Goal: Communication & Community: Ask a question

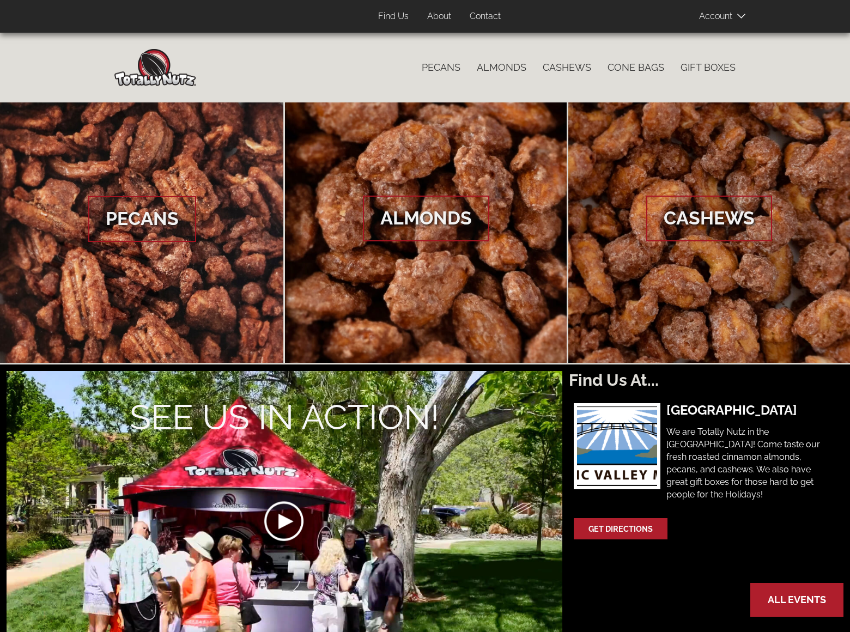
scroll to position [819, 0]
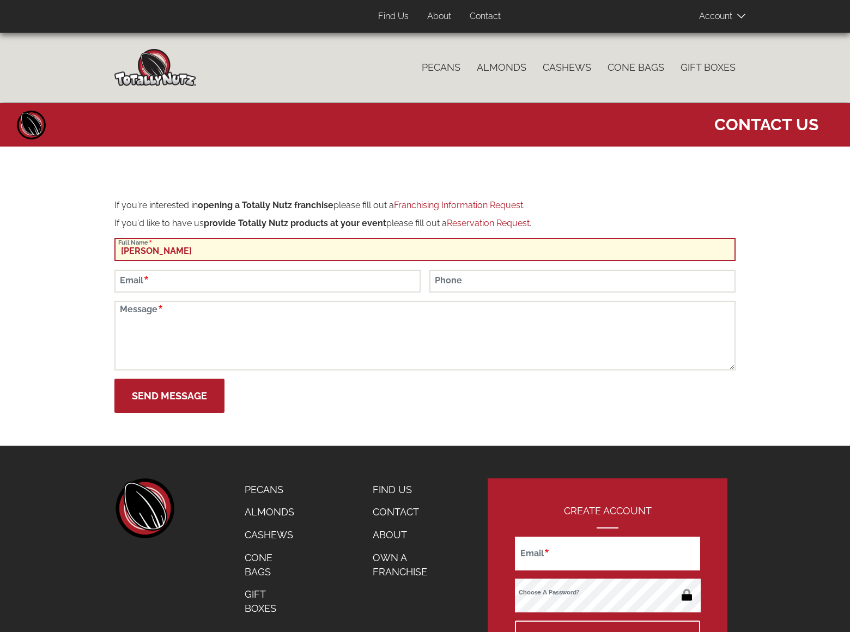
type input "[PERSON_NAME]"
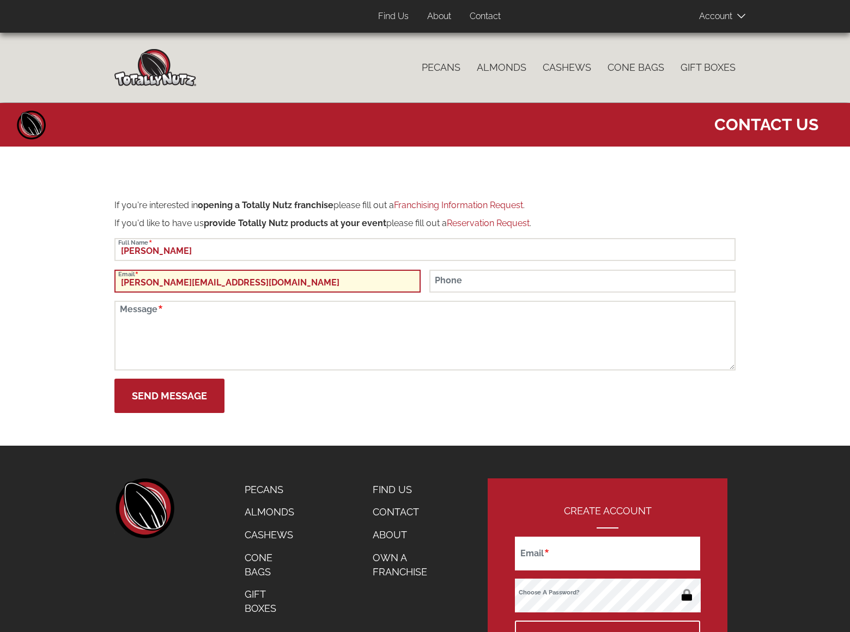
type input "[PERSON_NAME][EMAIL_ADDRESS][DOMAIN_NAME]"
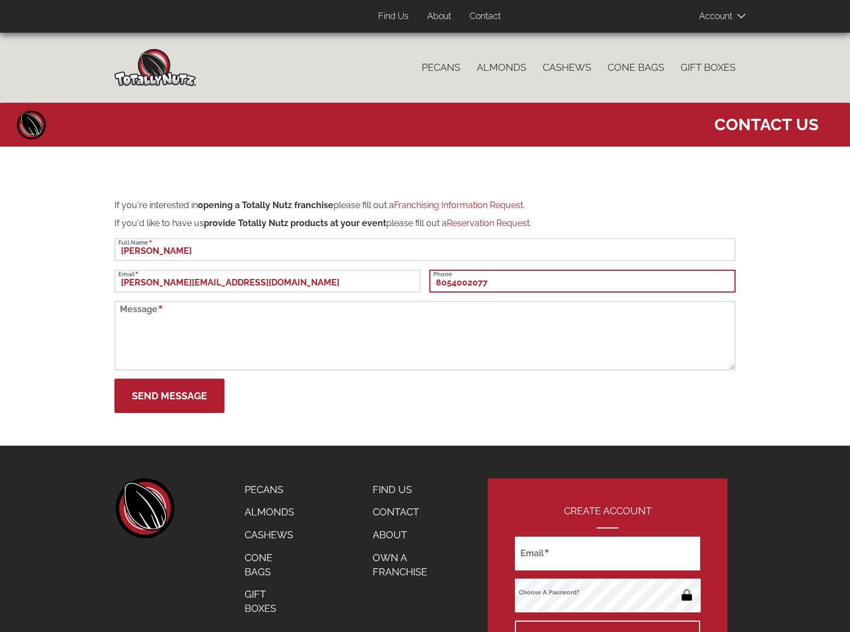
type input "8054002077"
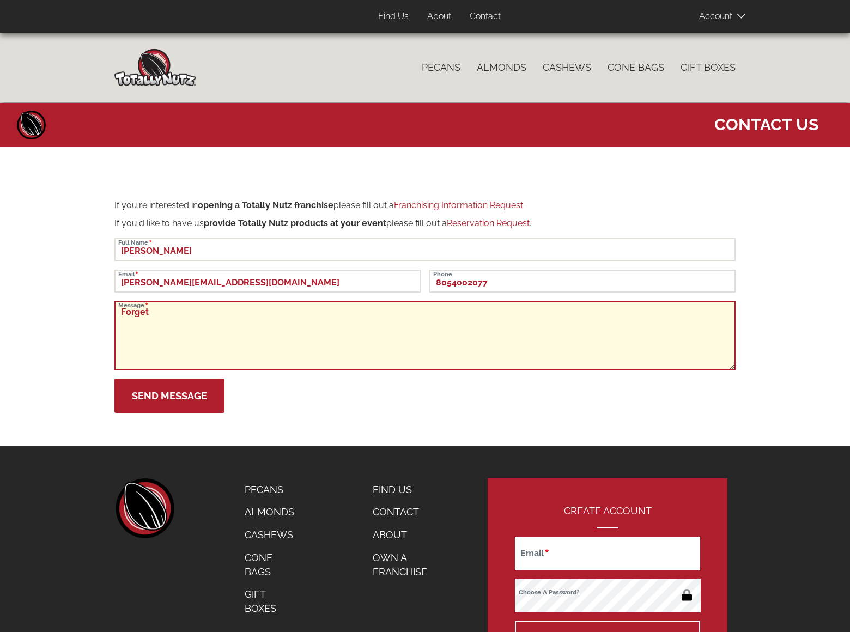
scroll to position [19, 0]
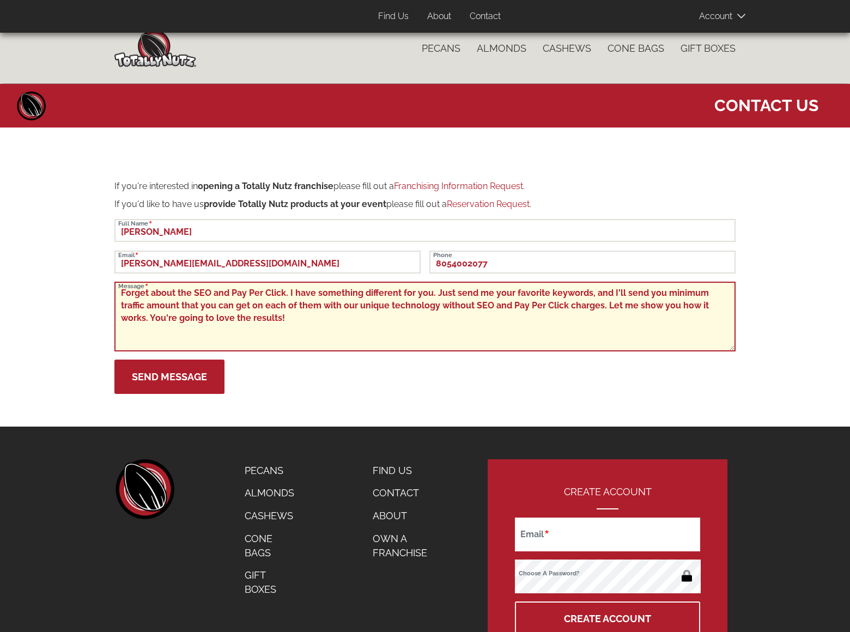
type textarea "Forget about the SEO and Pay Per Click. I have something different for you. Jus…"
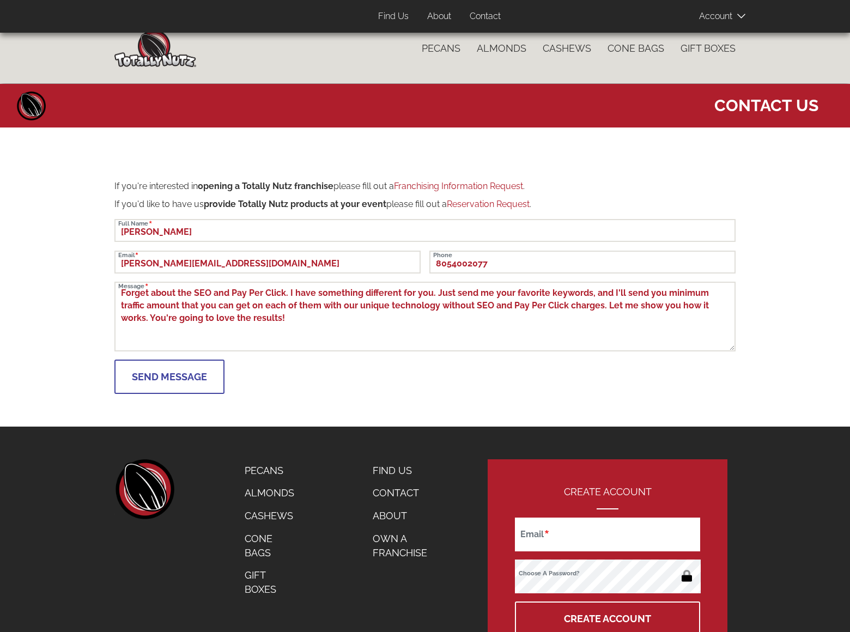
click at [169, 377] on button "Send Message" at bounding box center [169, 377] width 110 height 34
